Goal: Submit feedback/report problem

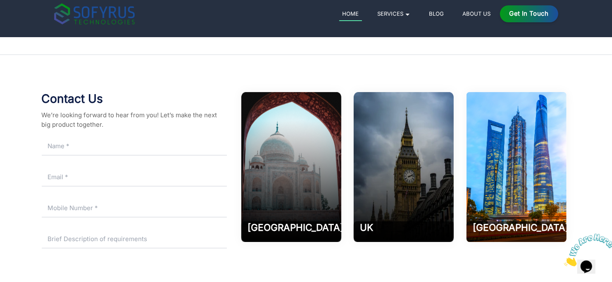
scroll to position [3842, 0]
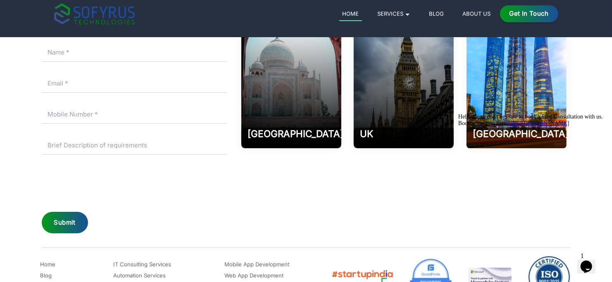
click at [52, 218] on div "Submit" at bounding box center [65, 223] width 46 height 22
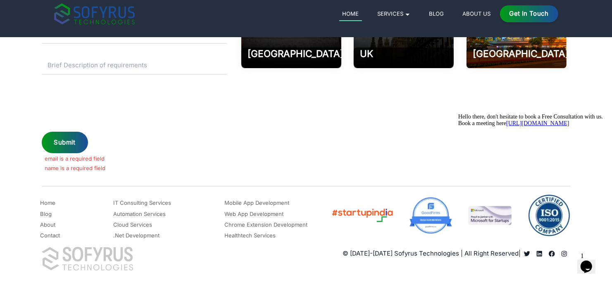
scroll to position [3923, 0]
click at [458, 113] on icon "Chat attention grabber" at bounding box center [458, 113] width 0 height 0
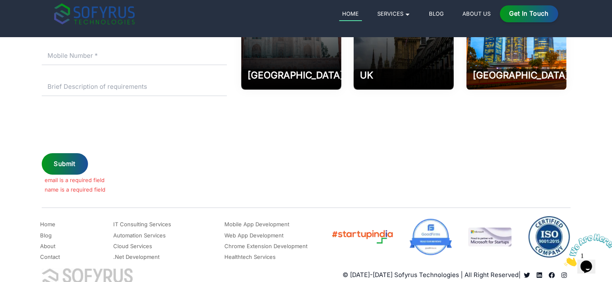
scroll to position [3882, 0]
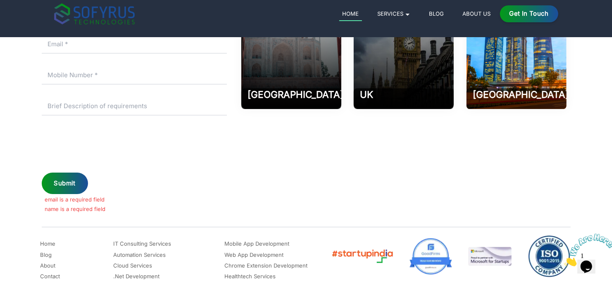
click at [71, 184] on div "Submit" at bounding box center [65, 184] width 46 height 22
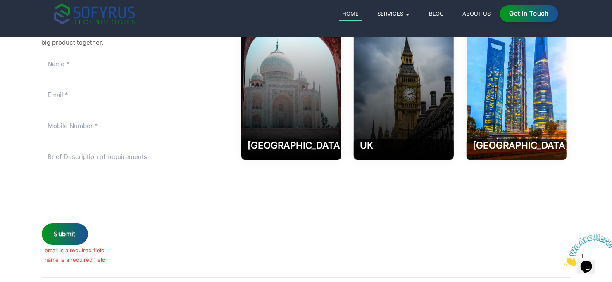
scroll to position [3716, 0]
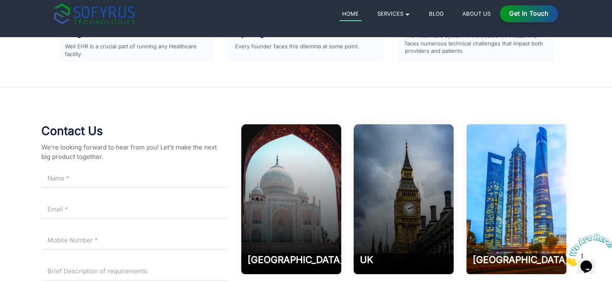
click at [564, 260] on icon "Close" at bounding box center [564, 263] width 0 height 7
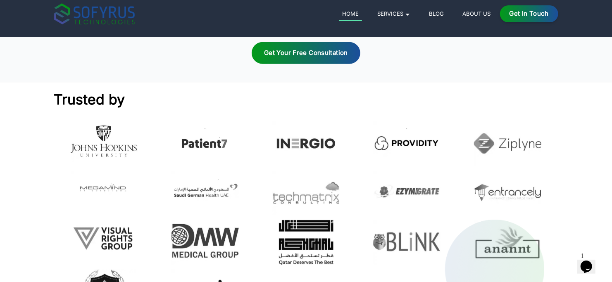
scroll to position [2396, 0]
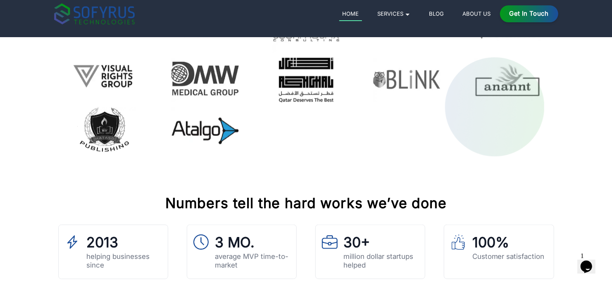
click at [195, 123] on img at bounding box center [204, 129] width 67 height 45
click at [100, 130] on img at bounding box center [104, 129] width 67 height 45
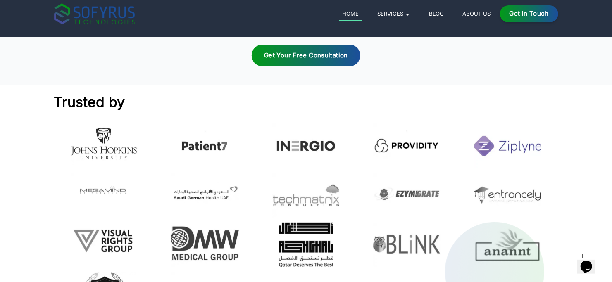
scroll to position [2231, 0]
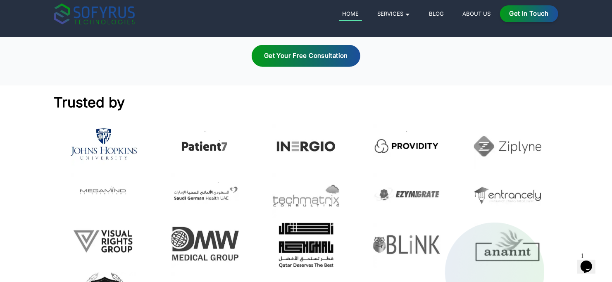
click at [121, 153] on img at bounding box center [104, 145] width 67 height 42
click at [307, 145] on img at bounding box center [305, 146] width 67 height 45
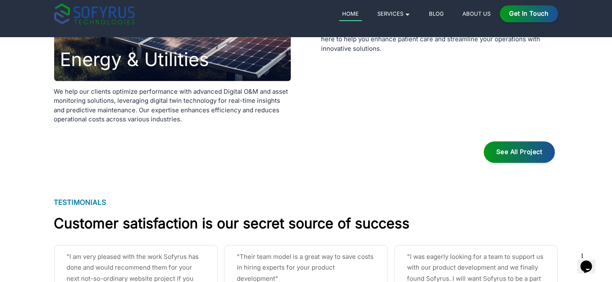
scroll to position [2809, 0]
